Goal: Information Seeking & Learning: Find specific fact

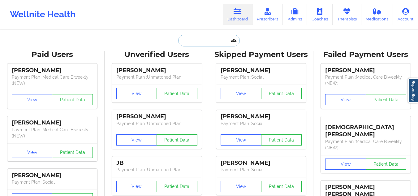
click at [210, 41] on input "text" at bounding box center [208, 41] width 61 height 12
paste input "[EMAIL_ADDRESS][DOMAIN_NAME]"
type input "[EMAIL_ADDRESS][DOMAIN_NAME]"
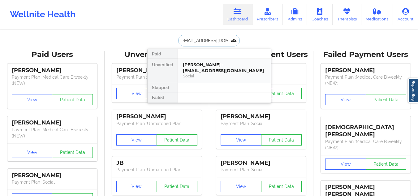
click at [215, 67] on div "[PERSON_NAME] - [EMAIL_ADDRESS][DOMAIN_NAME]" at bounding box center [224, 67] width 83 height 11
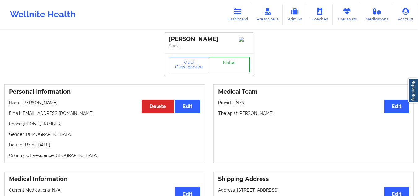
click at [221, 72] on link "Notes" at bounding box center [229, 64] width 41 height 15
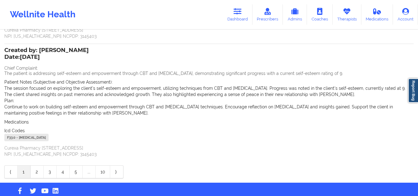
scroll to position [176, 0]
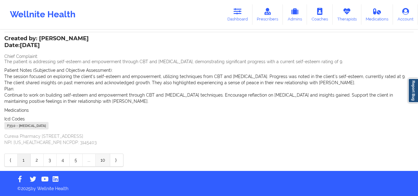
click at [103, 162] on link "10" at bounding box center [103, 160] width 15 height 12
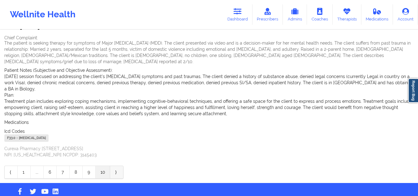
click at [118, 166] on link "⟩" at bounding box center [116, 172] width 13 height 12
click at [105, 166] on link "10" at bounding box center [103, 172] width 15 height 12
click at [100, 166] on link "10" at bounding box center [103, 172] width 15 height 12
click at [114, 166] on link "⟩" at bounding box center [116, 172] width 13 height 12
click at [89, 166] on link "9" at bounding box center [89, 172] width 13 height 12
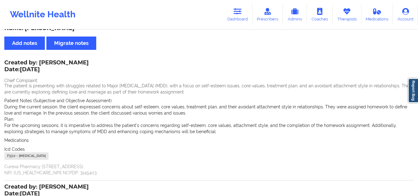
scroll to position [0, 0]
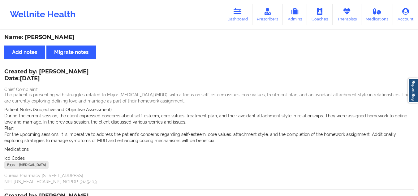
click at [126, 37] on div "Name: [PERSON_NAME]" at bounding box center [208, 37] width 409 height 7
click at [109, 40] on div "Name: [PERSON_NAME]" at bounding box center [208, 37] width 409 height 7
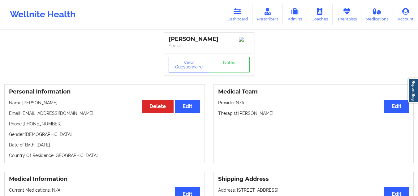
drag, startPoint x: 82, startPoint y: 111, endPoint x: 24, endPoint y: 106, distance: 59.1
click at [24, 106] on div "Personal Information Edit Delete Name: [PERSON_NAME] Email: [EMAIL_ADDRESS][DOM…" at bounding box center [104, 123] width 201 height 79
copy p "[PERSON_NAME]"
click at [236, 72] on link "Notes" at bounding box center [229, 64] width 41 height 15
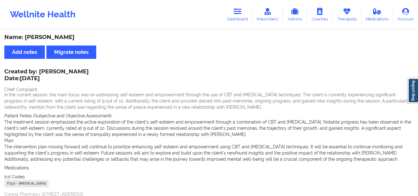
drag, startPoint x: 420, startPoint y: 76, endPoint x: 422, endPoint y: 103, distance: 27.4
click at [418, 103] on html "Wellnite Health Dashboard Prescribers Admins Coaches Therapists Medications Acc…" at bounding box center [209, 98] width 418 height 196
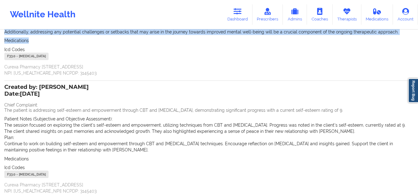
scroll to position [130, 0]
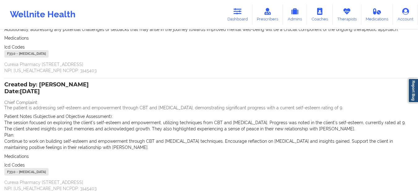
click at [359, 65] on p "Curexa Pharmacy [STREET_ADDRESS] NPI: [US_HEALTHCARE_NPI] NCPDP: 3145403" at bounding box center [208, 67] width 409 height 12
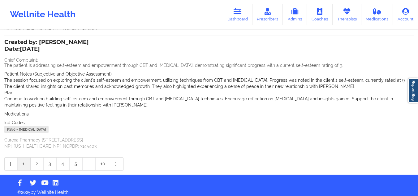
scroll to position [176, 0]
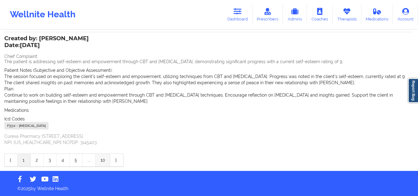
click at [102, 162] on link "10" at bounding box center [103, 160] width 15 height 12
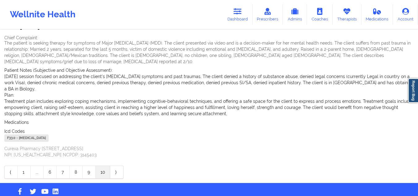
scroll to position [0, 0]
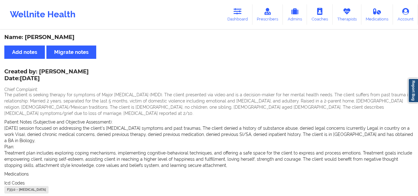
drag, startPoint x: 2, startPoint y: 71, endPoint x: 89, endPoint y: 174, distance: 134.4
click at [89, 174] on div "Name: [PERSON_NAME] Laguna Add notes Migrate notes Created by: [PERSON_NAME] Da…" at bounding box center [209, 132] width 418 height 204
copy div "Created by: [PERSON_NAME] Date: [DATE] Chief Complaint: The patient is seeking …"
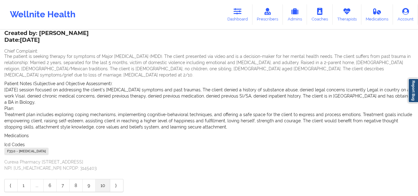
scroll to position [52, 0]
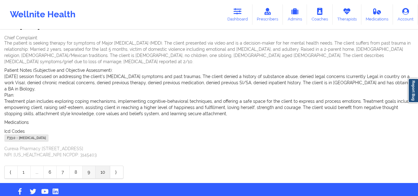
click at [92, 166] on link "9" at bounding box center [89, 172] width 13 height 12
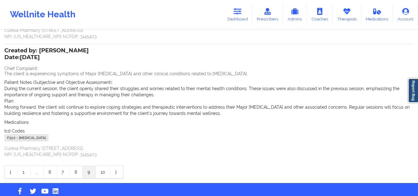
scroll to position [146, 0]
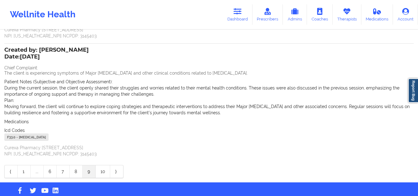
drag, startPoint x: 2, startPoint y: 48, endPoint x: 88, endPoint y: 137, distance: 124.3
click at [88, 137] on div "Name: [PERSON_NAME] Add notes Migrate notes Created by: [PERSON_NAME] Date: [DA…" at bounding box center [209, 34] width 418 height 298
copy div "Created by: [PERSON_NAME] Date: [DATE] Chief Complaint: The client is experienc…"
click at [75, 175] on link "8" at bounding box center [76, 171] width 13 height 12
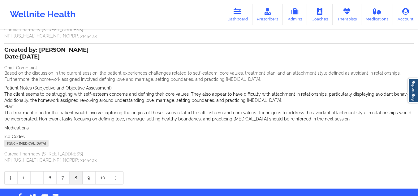
click at [375, 138] on div "Icd Codes [MEDICAL_DATA] - [MEDICAL_DATA]" at bounding box center [208, 140] width 409 height 15
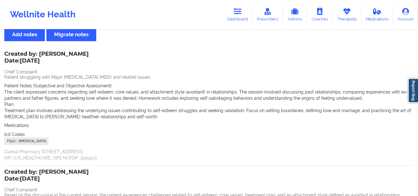
scroll to position [16, 0]
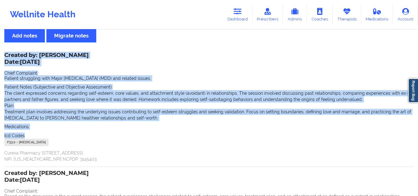
drag, startPoint x: 4, startPoint y: 54, endPoint x: 26, endPoint y: 132, distance: 80.8
click at [26, 132] on div "Name: [PERSON_NAME] Add notes Migrate notes Created by: [PERSON_NAME] Date: [DA…" at bounding box center [209, 163] width 418 height 298
copy div "Created by: [PERSON_NAME] Date: [DATE] Chief Complaint: Patient struggling with…"
drag, startPoint x: 100, startPoint y: 141, endPoint x: 6, endPoint y: 140, distance: 94.4
click at [6, 140] on div "F33.0 - [MEDICAL_DATA]" at bounding box center [208, 143] width 409 height 9
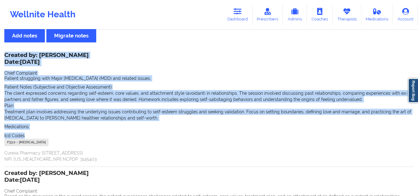
copy div "F33.0 - [MEDICAL_DATA]"
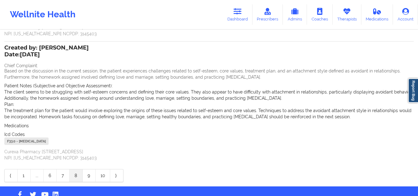
scroll to position [142, 0]
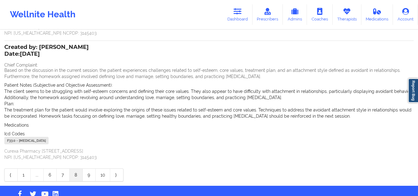
drag, startPoint x: 93, startPoint y: 140, endPoint x: 0, endPoint y: 51, distance: 128.0
click at [0, 51] on div "Name: [PERSON_NAME] Add notes Migrate notes Created by: [PERSON_NAME] Date: [DA…" at bounding box center [209, 37] width 418 height 298
copy div "Created by: [PERSON_NAME] Date: [DATE] Chief Complaint: Based on the discussion…"
click at [104, 174] on link "10" at bounding box center [103, 175] width 15 height 12
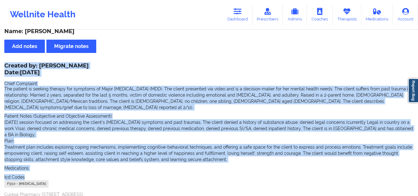
scroll to position [5, 0]
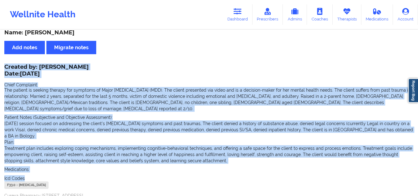
drag, startPoint x: 96, startPoint y: 174, endPoint x: 0, endPoint y: 62, distance: 147.3
click at [0, 62] on div "Name: [PERSON_NAME] Laguna Add notes Migrate notes Created by: [PERSON_NAME] Da…" at bounding box center [209, 128] width 418 height 204
copy div "Created by: [PERSON_NAME] Date: [DATE] Chief Complaint: The patient is seeking …"
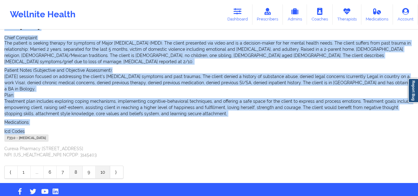
click at [78, 166] on link "8" at bounding box center [76, 172] width 13 height 12
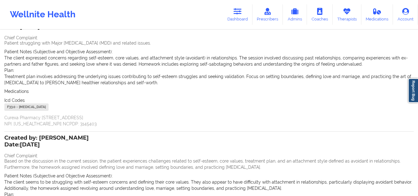
click at [172, 119] on p "Curexa Pharmacy [STREET_ADDRESS] NPI: [US_HEALTHCARE_NPI] NCPDP: 3145403" at bounding box center [208, 120] width 409 height 12
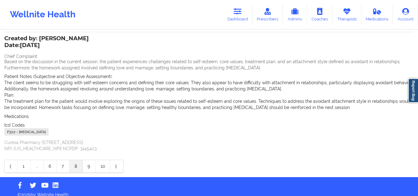
scroll to position [157, 0]
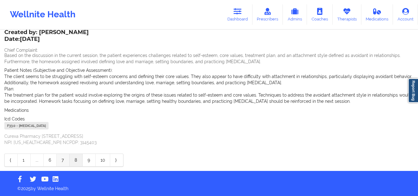
click at [63, 160] on link "7" at bounding box center [63, 160] width 13 height 12
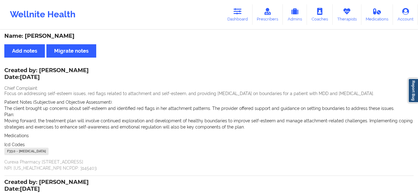
scroll to position [0, 0]
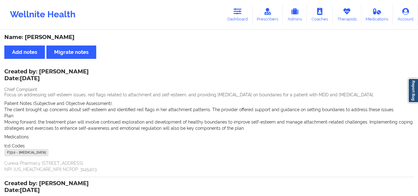
drag, startPoint x: 2, startPoint y: 71, endPoint x: 90, endPoint y: 153, distance: 119.7
click at [90, 153] on div "Name: [PERSON_NAME] Add notes Migrate notes Created by: [PERSON_NAME] Date: [DA…" at bounding box center [209, 172] width 418 height 285
copy div "Created by: [PERSON_NAME] Date: [DATE] Chief Complaint: Focus on addressing sel…"
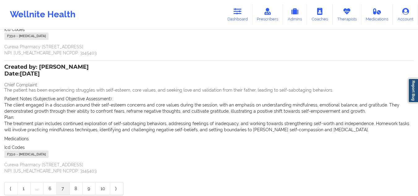
scroll to position [134, 0]
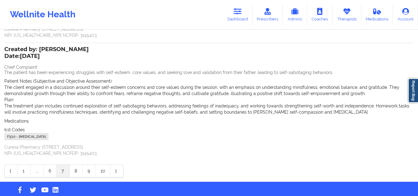
drag, startPoint x: 99, startPoint y: 137, endPoint x: 4, endPoint y: 47, distance: 130.4
click at [4, 47] on div "Name: [PERSON_NAME] Add notes Migrate notes Created by: [PERSON_NAME] Date: [DA…" at bounding box center [209, 38] width 418 height 285
copy div "Created by: [PERSON_NAME] Date: [DATE] Chief Complaint: The patient has been ex…"
click at [51, 171] on link "6" at bounding box center [50, 171] width 13 height 12
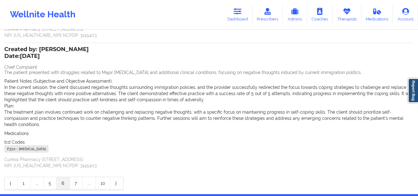
click at [136, 139] on div "Icd Codes [MEDICAL_DATA] - [MEDICAL_DATA]" at bounding box center [208, 146] width 409 height 15
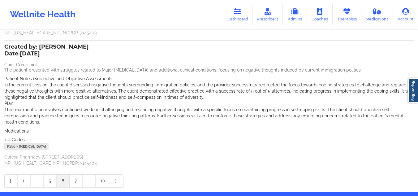
scroll to position [154, 0]
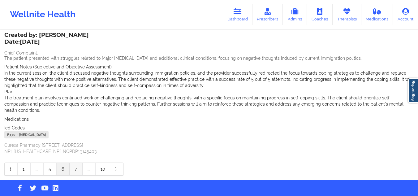
click at [75, 163] on link "7" at bounding box center [76, 169] width 13 height 12
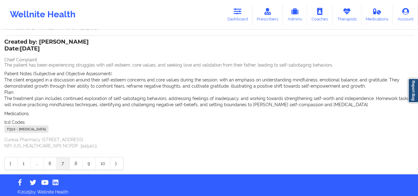
scroll to position [145, 0]
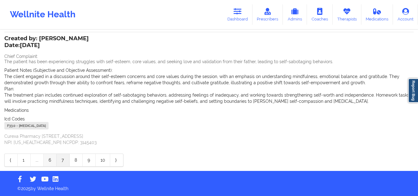
click at [51, 158] on link "6" at bounding box center [50, 160] width 13 height 12
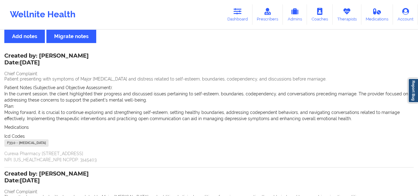
scroll to position [15, 0]
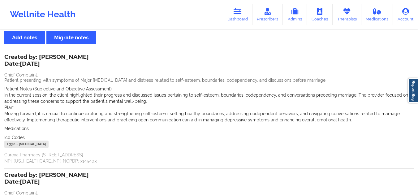
drag, startPoint x: 102, startPoint y: 143, endPoint x: 1, endPoint y: 58, distance: 132.2
click at [1, 58] on div "Name: [PERSON_NAME] Add notes Migrate notes Created by: [PERSON_NAME] Date: [DA…" at bounding box center [209, 168] width 418 height 304
copy div "Created by: [PERSON_NAME] Date: [DATE] Chief Complaint: Patient presenting with…"
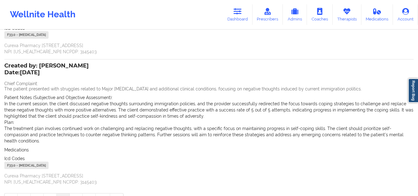
scroll to position [126, 0]
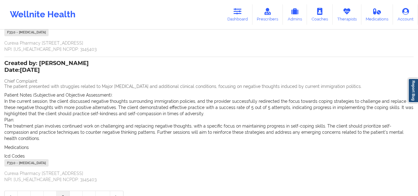
drag, startPoint x: 93, startPoint y: 156, endPoint x: 0, endPoint y: 65, distance: 130.8
click at [0, 65] on div "Name: [PERSON_NAME] Add notes Migrate notes Created by: [PERSON_NAME] Date: [DA…" at bounding box center [209, 56] width 418 height 304
click at [220, 62] on div "Created by: [PERSON_NAME] Date: [DATE] Chief Complaint: The patient presented w…" at bounding box center [208, 121] width 409 height 121
click at [51, 191] on link "5" at bounding box center [50, 197] width 13 height 12
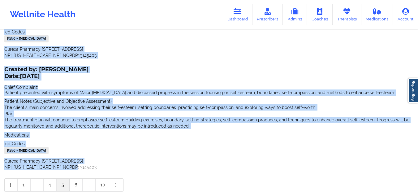
drag, startPoint x: 80, startPoint y: 161, endPoint x: 14, endPoint y: 16, distance: 159.2
click at [14, 16] on div "Wellnite Health Dashboard Prescribers Admins Coaches Therapists Medications Acc…" at bounding box center [209, 35] width 418 height 322
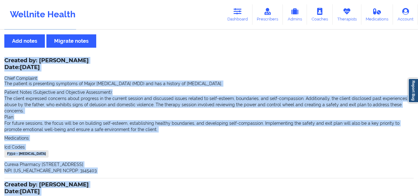
scroll to position [0, 0]
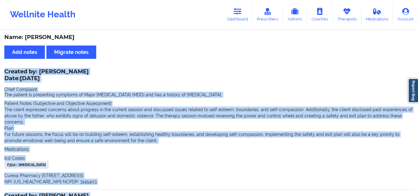
click at [389, 73] on div "Created by: [PERSON_NAME] Date: [DATE] Chief Complaint: The patient is presenti…" at bounding box center [208, 127] width 409 height 115
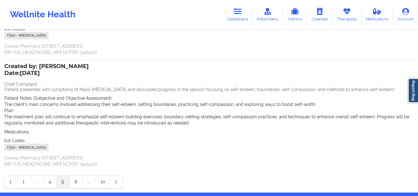
scroll to position [131, 0]
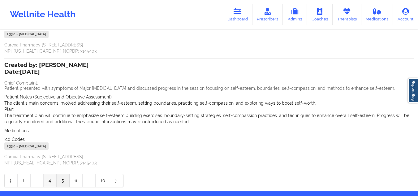
click at [48, 175] on link "4" at bounding box center [50, 180] width 13 height 12
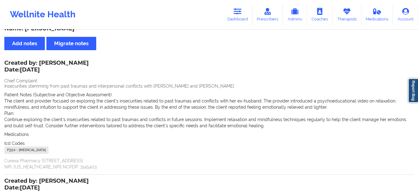
scroll to position [0, 0]
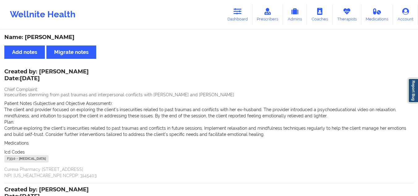
drag, startPoint x: 93, startPoint y: 150, endPoint x: 5, endPoint y: 72, distance: 118.2
click at [5, 72] on div "Created by: [PERSON_NAME] Date: [DATE] Chief Complaint: Insecurities stemming f…" at bounding box center [208, 197] width 409 height 254
click at [12, 75] on p "Date: [DATE]" at bounding box center [46, 79] width 84 height 8
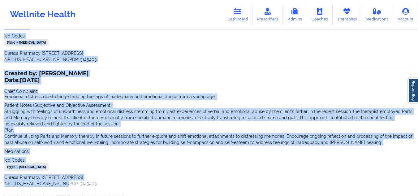
scroll to position [157, 0]
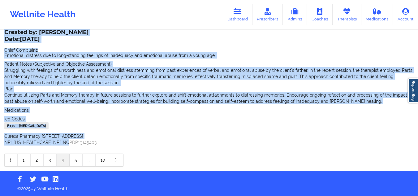
drag, startPoint x: 3, startPoint y: 71, endPoint x: 87, endPoint y: 126, distance: 100.3
click at [87, 126] on div "Name: [PERSON_NAME] Add notes Migrate notes Created by: [PERSON_NAME] Date: [DA…" at bounding box center [209, 22] width 418 height 298
click at [51, 158] on link "3" at bounding box center [50, 160] width 13 height 12
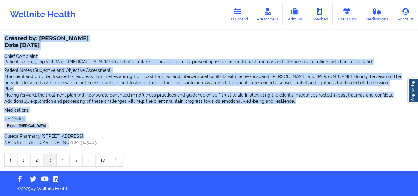
click at [123, 119] on div "Icd Codes [MEDICAL_DATA] - [MEDICAL_DATA]" at bounding box center [208, 123] width 409 height 15
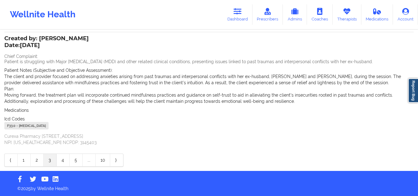
drag, startPoint x: 93, startPoint y: 127, endPoint x: 5, endPoint y: 8, distance: 147.8
click at [5, 8] on div "Wellnite Health Dashboard Prescribers Admins Coaches Therapists Medications Acc…" at bounding box center [209, 10] width 418 height 322
click at [37, 160] on link "2" at bounding box center [37, 160] width 13 height 12
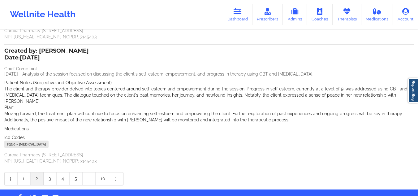
click at [136, 126] on div "Medications" at bounding box center [208, 129] width 409 height 6
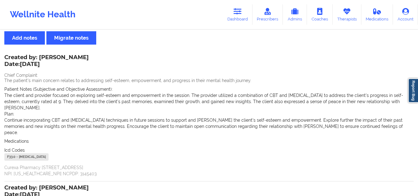
scroll to position [0, 0]
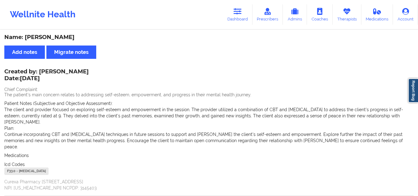
drag, startPoint x: 102, startPoint y: 134, endPoint x: 0, endPoint y: 67, distance: 122.6
click at [0, 67] on div "Name: [PERSON_NAME] Add notes Migrate notes Created by: [PERSON_NAME] Date: [DA…" at bounding box center [209, 185] width 418 height 310
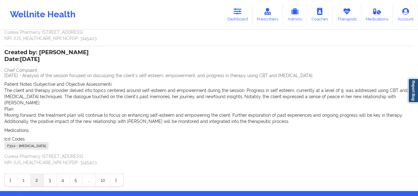
scroll to position [152, 0]
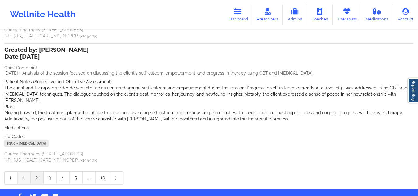
click at [26, 171] on link "1" at bounding box center [24, 177] width 13 height 12
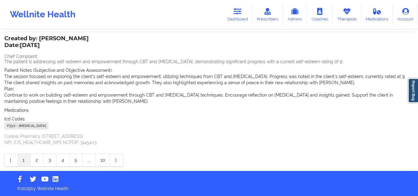
click at [118, 107] on div "Medications" at bounding box center [208, 110] width 409 height 6
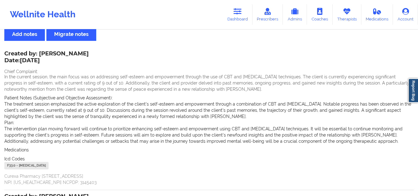
scroll to position [0, 0]
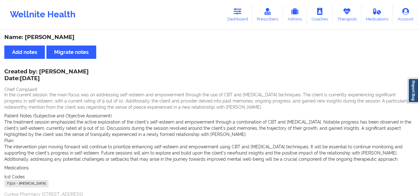
drag, startPoint x: 90, startPoint y: 140, endPoint x: 1, endPoint y: 50, distance: 126.9
click at [1, 50] on div "Name: [PERSON_NAME] Add notes Migrate notes Created by: [PERSON_NAME] Date: [DA…" at bounding box center [209, 188] width 418 height 316
